Goal: Transaction & Acquisition: Purchase product/service

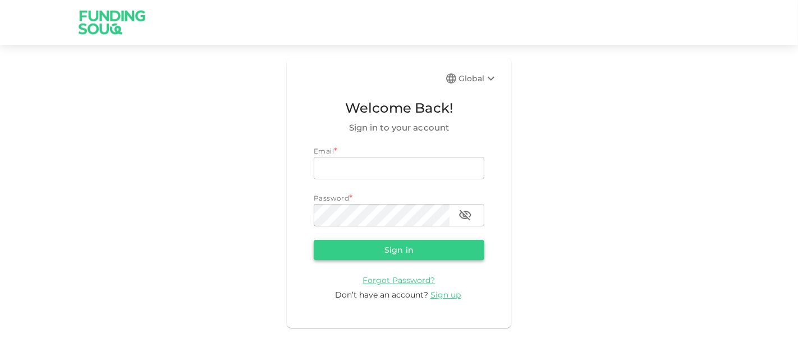
type input "[EMAIL_ADDRESS][DOMAIN_NAME]"
click at [369, 259] on button "Sign in" at bounding box center [399, 250] width 171 height 20
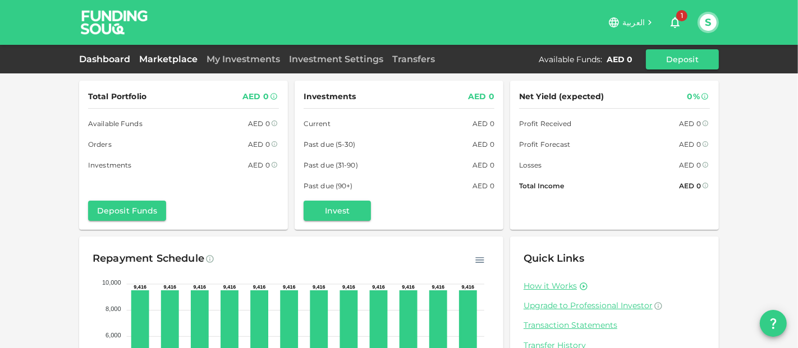
click at [189, 63] on link "Marketplace" at bounding box center [168, 59] width 67 height 11
